Goal: Find contact information: Find contact information

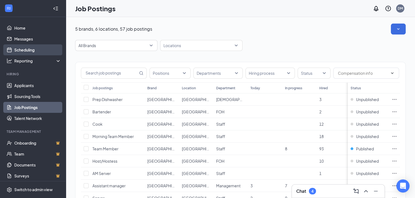
click at [43, 53] on link "Scheduling" at bounding box center [37, 49] width 47 height 11
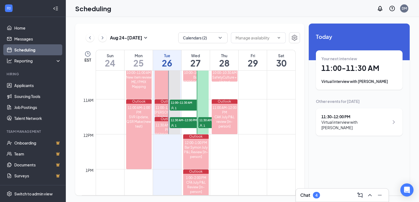
scroll to position [363, 0]
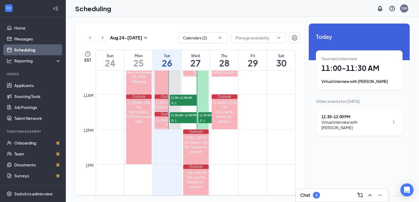
click at [203, 117] on span "11:30 AM-12:00 PM" at bounding box center [211, 114] width 27 height 5
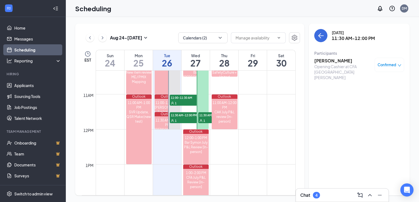
click at [332, 63] on h3 "[PERSON_NAME]" at bounding box center [343, 61] width 58 height 6
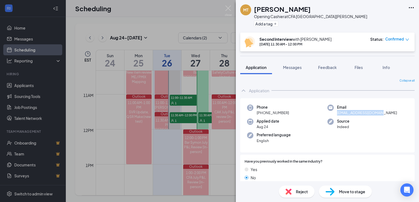
drag, startPoint x: 381, startPoint y: 114, endPoint x: 335, endPoint y: 114, distance: 46.1
click at [335, 114] on div "Email [EMAIL_ADDRESS][DOMAIN_NAME]" at bounding box center [367, 110] width 80 height 11
copy span "[EMAIL_ADDRESS][DOMAIN_NAME]"
